Goal: Navigation & Orientation: Find specific page/section

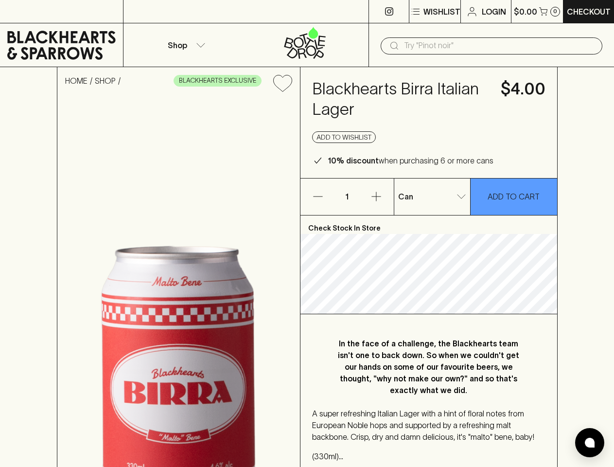
click at [434, 12] on p "Wishlist" at bounding box center [441, 12] width 37 height 12
click at [185, 45] on div at bounding box center [307, 233] width 614 height 467
click at [491, 46] on input "text" at bounding box center [499, 46] width 191 height 16
